Goal: Information Seeking & Learning: Learn about a topic

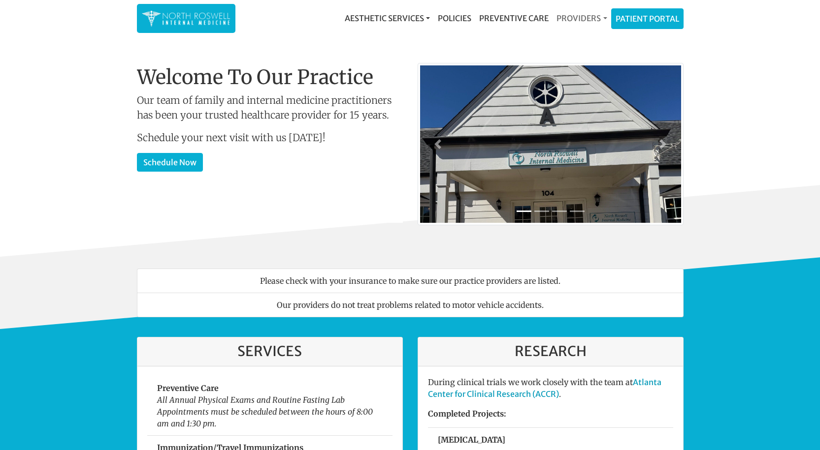
click at [584, 16] on link "Providers" at bounding box center [581, 18] width 58 height 20
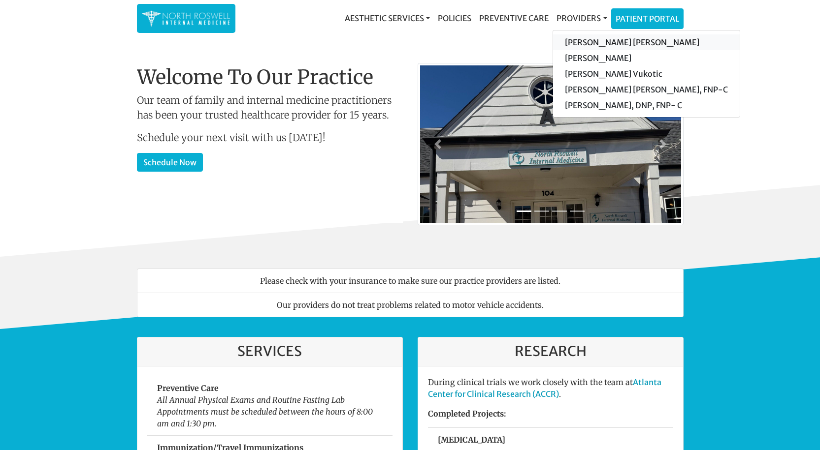
click at [592, 45] on link "[PERSON_NAME] [PERSON_NAME]" at bounding box center [646, 42] width 187 height 16
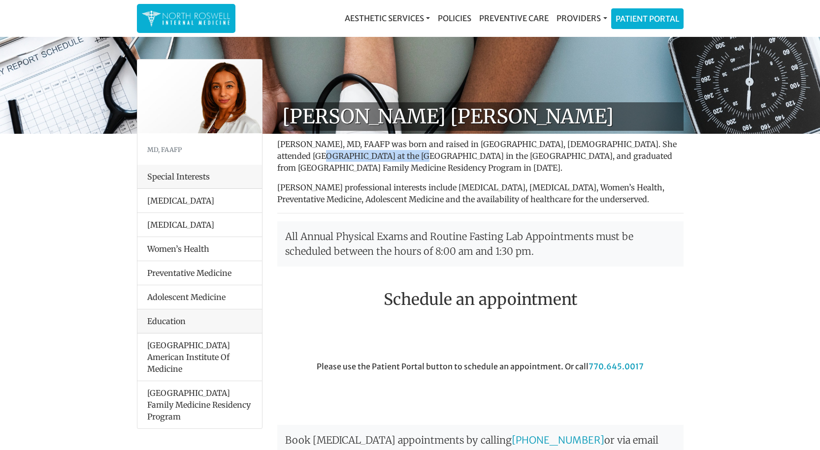
drag, startPoint x: 279, startPoint y: 156, endPoint x: 367, endPoint y: 156, distance: 88.6
click at [367, 156] on p "Farah Mubarak Ali, MD, FAAFP was born and raised in Nairobi, Kenya. She attende…" at bounding box center [480, 155] width 406 height 35
copy p "University Of Seychelles"
drag, startPoint x: 635, startPoint y: 153, endPoint x: 333, endPoint y: 168, distance: 302.6
click at [333, 168] on p "Farah Mubarak Ali, MD, FAAFP was born and raised in Nairobi, Kenya. She attende…" at bounding box center [480, 155] width 406 height 35
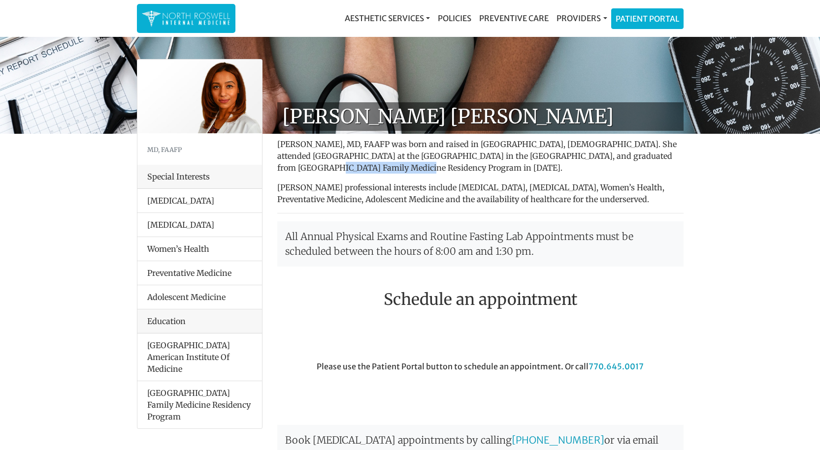
copy p "Atlanta Medical Center"
click at [581, 18] on link "Providers" at bounding box center [581, 18] width 58 height 20
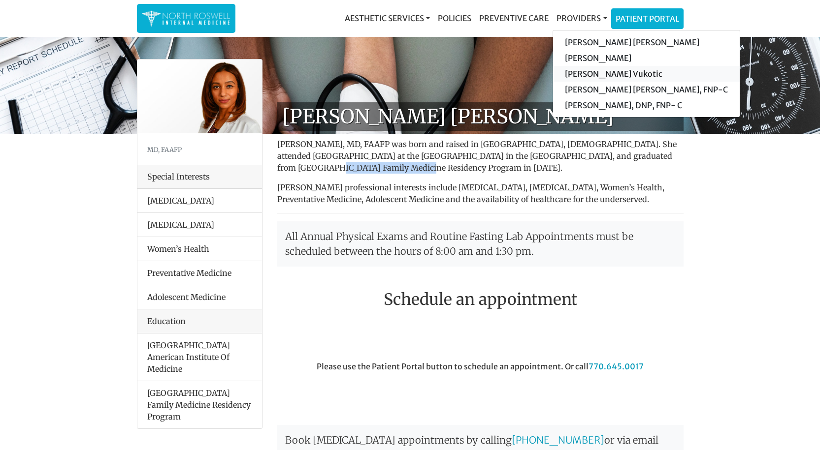
click at [588, 70] on link "[PERSON_NAME] Vukotic" at bounding box center [646, 74] width 187 height 16
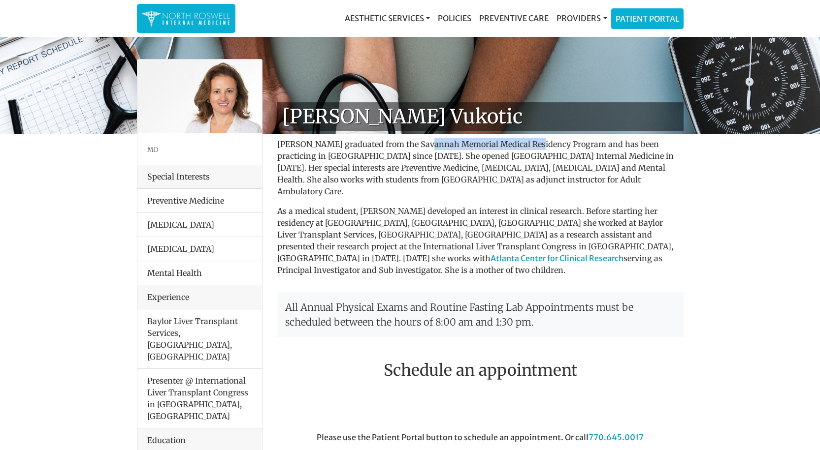
drag, startPoint x: 417, startPoint y: 143, endPoint x: 527, endPoint y: 145, distance: 110.3
click at [527, 145] on p "[PERSON_NAME] graduated from the Savannah Memorial Medical Residency Program an…" at bounding box center [480, 167] width 406 height 59
copy p "Savannah Memorial Medical"
click at [570, 21] on link "Providers" at bounding box center [581, 18] width 58 height 20
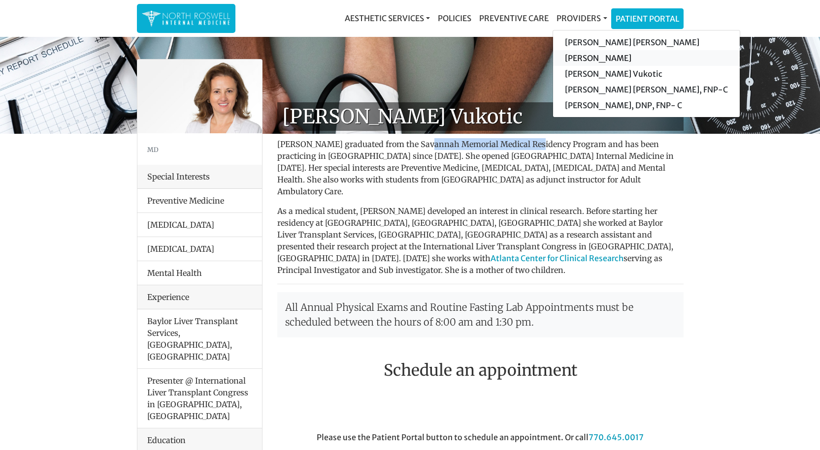
click at [590, 55] on link "[PERSON_NAME]" at bounding box center [646, 58] width 187 height 16
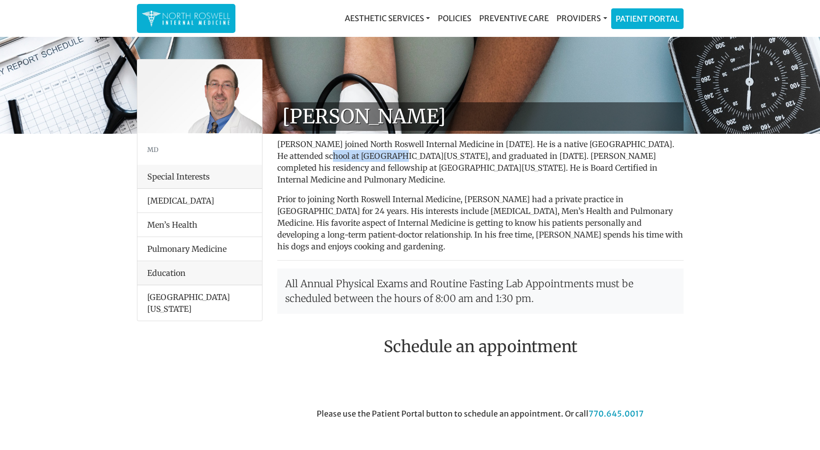
drag, startPoint x: 312, startPoint y: 157, endPoint x: 383, endPoint y: 159, distance: 70.9
click at [383, 159] on p "Dr. George Kanes joined North Roswell Internal Medicine in 2014. He is a native…" at bounding box center [480, 161] width 406 height 47
copy p "Emory University"
drag, startPoint x: 381, startPoint y: 168, endPoint x: 483, endPoint y: 168, distance: 101.4
click at [483, 168] on p "Dr. George Kanes joined North Roswell Internal Medicine in 2014. He is a native…" at bounding box center [480, 161] width 406 height 47
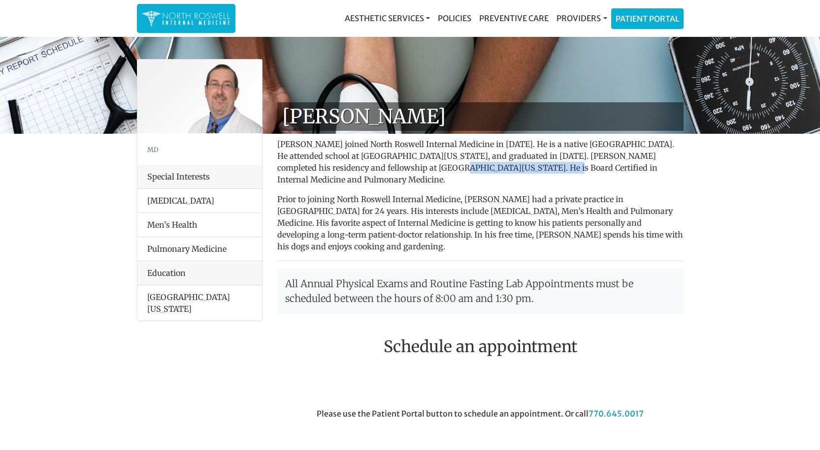
copy p "Medical College of Georgia."
